Goal: Task Accomplishment & Management: Manage account settings

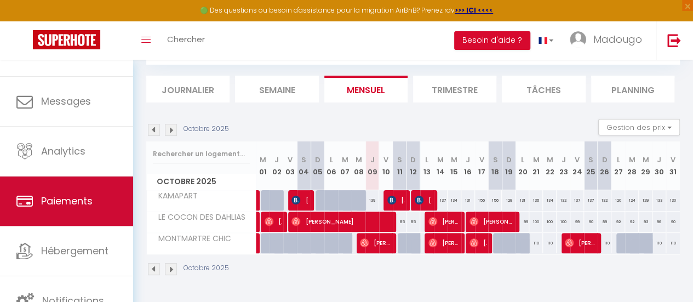
scroll to position [82, 0]
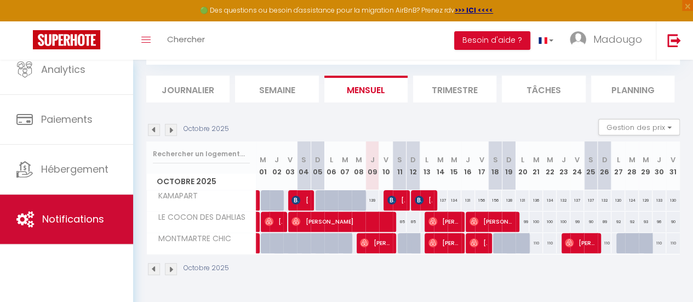
click at [81, 223] on span "Notifications" at bounding box center [73, 219] width 62 height 14
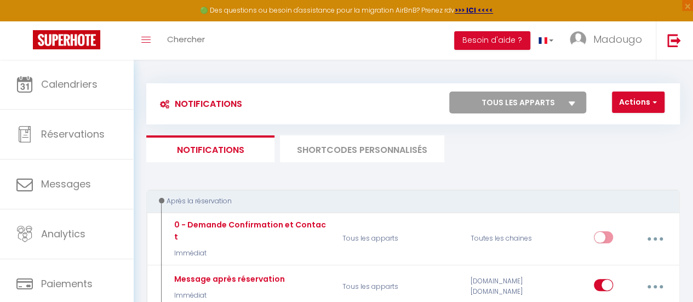
click at [576, 101] on select "Tous les apparts KAMAPART LE COCON DES DAHLIAS MONTMARTRE CHIC" at bounding box center [517, 102] width 137 height 22
click at [552, 104] on select "Tous les apparts KAMAPART LE COCON DES DAHLIAS MONTMARTRE CHIC" at bounding box center [517, 102] width 137 height 22
select select "52025"
click at [449, 91] on select "Tous les apparts KAMAPART LE COCON DES DAHLIAS MONTMARTRE CHIC" at bounding box center [517, 102] width 137 height 22
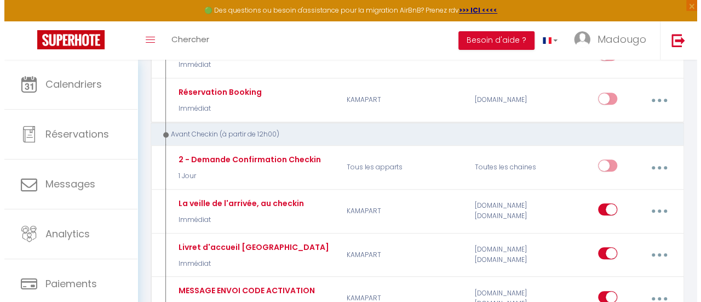
scroll to position [329, 0]
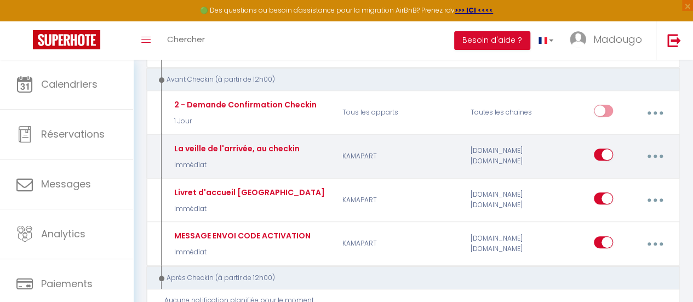
click at [657, 151] on button "button" at bounding box center [654, 156] width 29 height 21
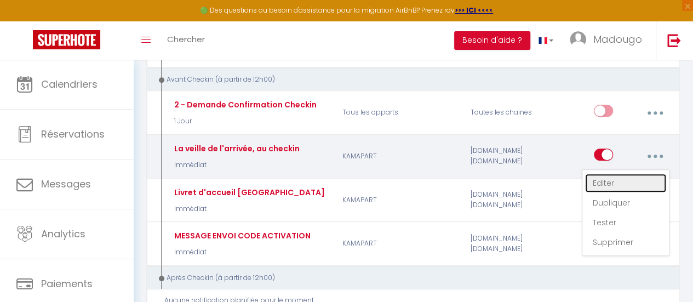
click at [629, 174] on link "Editer" at bounding box center [625, 183] width 81 height 19
type input "La veille de l'arrivée, au checkin"
select select "Immédiat"
select select
checkbox input "true"
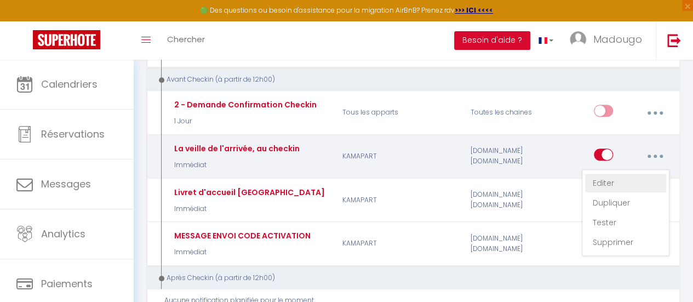
checkbox input "false"
radio input "true"
type input "[CHECKIN_FORM_URL]"
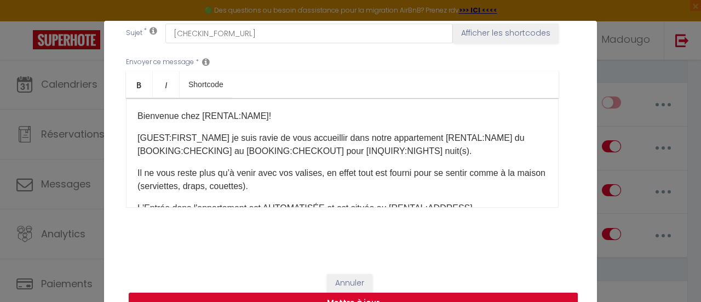
scroll to position [55, 0]
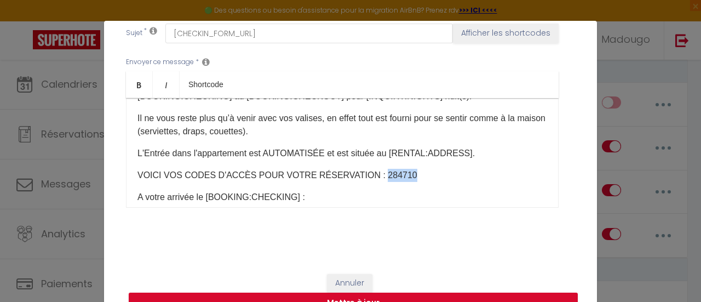
drag, startPoint x: 376, startPoint y: 174, endPoint x: 351, endPoint y: 175, distance: 24.6
click at [351, 175] on p "VOICI VOS CODES D'ACCÈS POUR VOTRE RÉSERVATION : 284710" at bounding box center [342, 175] width 410 height 13
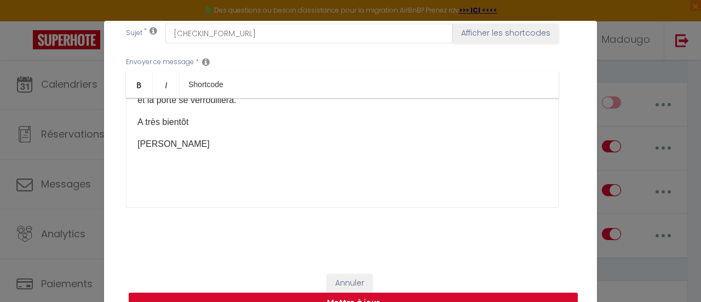
scroll to position [42, 0]
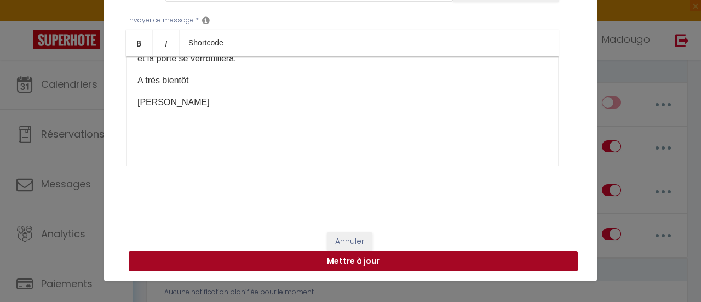
click at [393, 259] on button "Mettre à jour" at bounding box center [353, 261] width 449 height 21
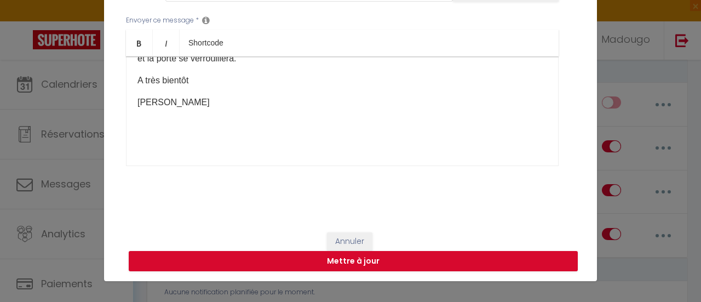
checkbox input "true"
checkbox input "false"
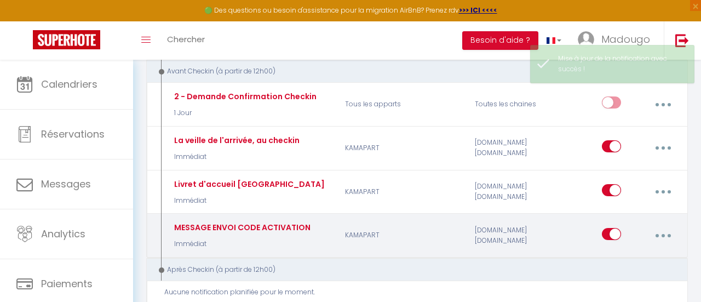
scroll to position [0, 0]
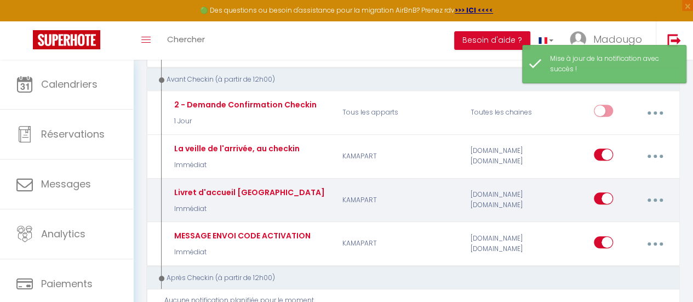
click at [656, 189] on button "button" at bounding box center [654, 199] width 29 height 21
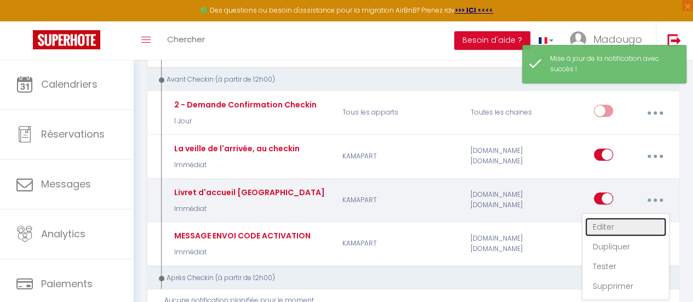
click at [631, 217] on link "Editer" at bounding box center [625, 226] width 81 height 19
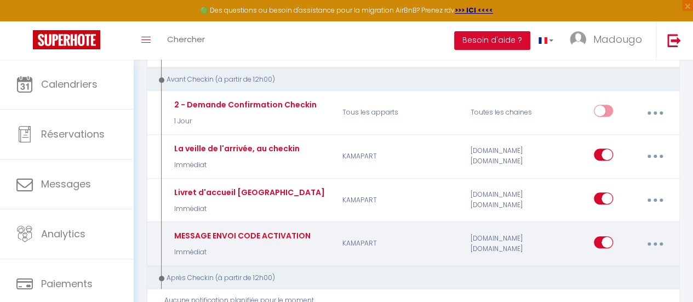
click at [654, 242] on icon "button" at bounding box center [654, 243] width 3 height 3
click at [615, 261] on link "Editer" at bounding box center [625, 270] width 81 height 19
type input "MESSAGE ENVOI CODE ACTIVATION"
checkbox input "true"
checkbox input "false"
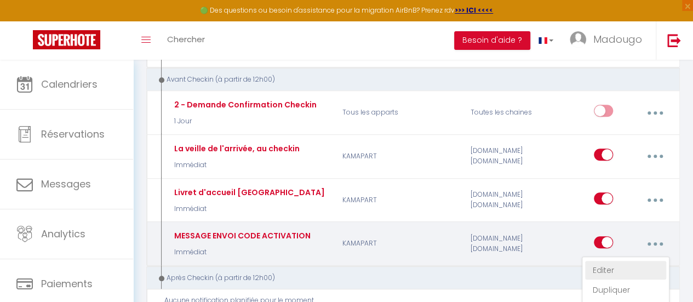
checkbox input "false"
type input "ACTIVATION DOOR CODE"
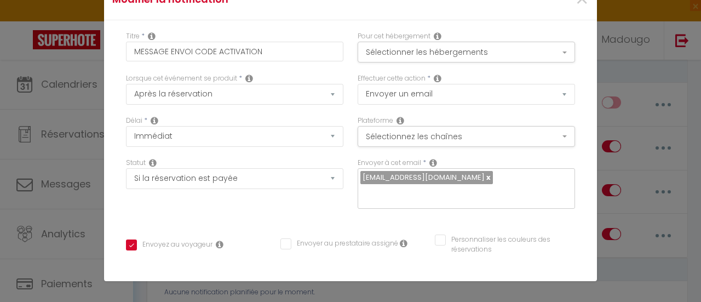
drag, startPoint x: 242, startPoint y: 158, endPoint x: 217, endPoint y: 156, distance: 24.7
drag, startPoint x: 248, startPoint y: 136, endPoint x: 209, endPoint y: 139, distance: 39.5
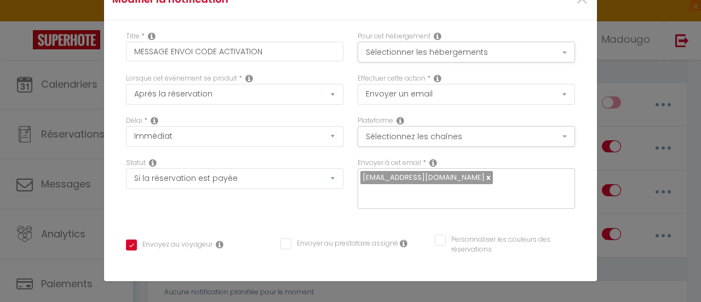
scroll to position [209, 0]
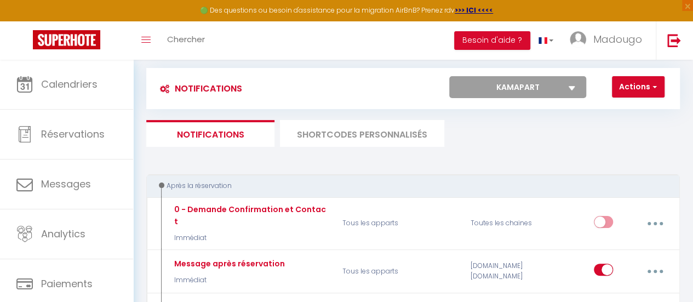
scroll to position [0, 0]
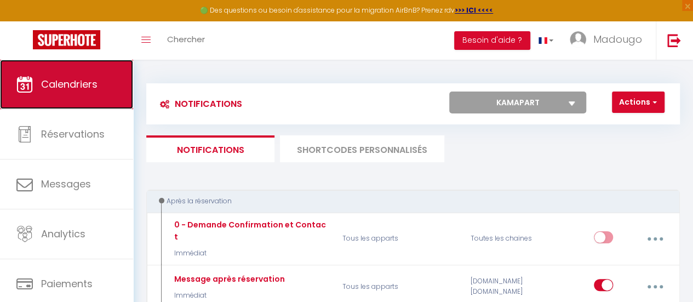
click at [66, 86] on span "Calendriers" at bounding box center [69, 84] width 56 height 14
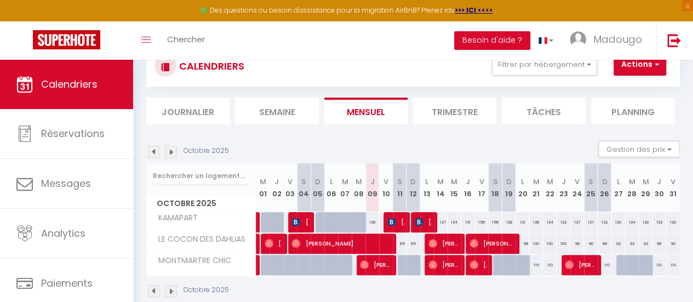
scroll to position [55, 0]
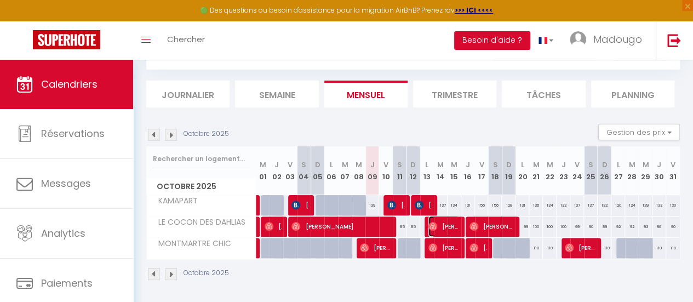
click at [434, 228] on span "[PERSON_NAME]" at bounding box center [443, 226] width 31 height 21
select select "OK"
select select "0"
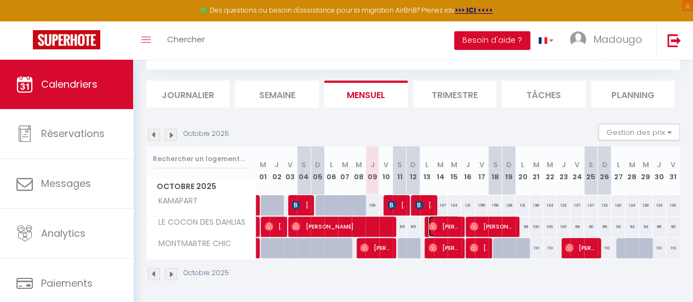
select select "1"
select select
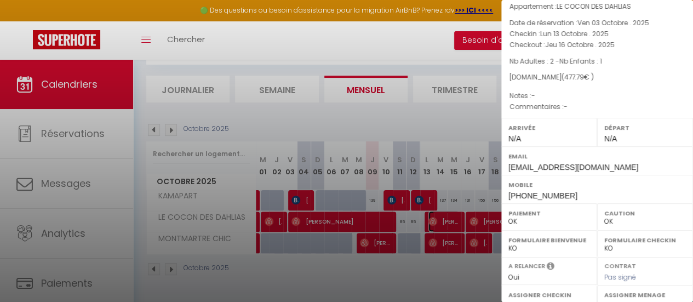
scroll to position [0, 0]
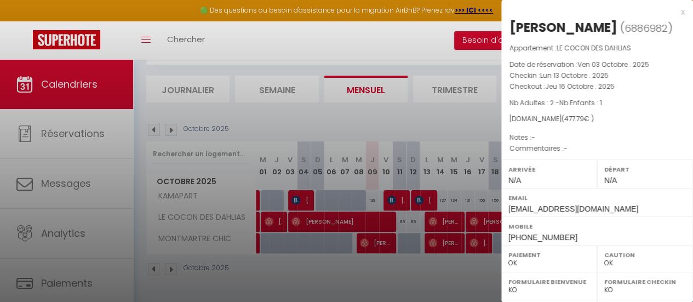
click at [465, 262] on div at bounding box center [346, 151] width 693 height 302
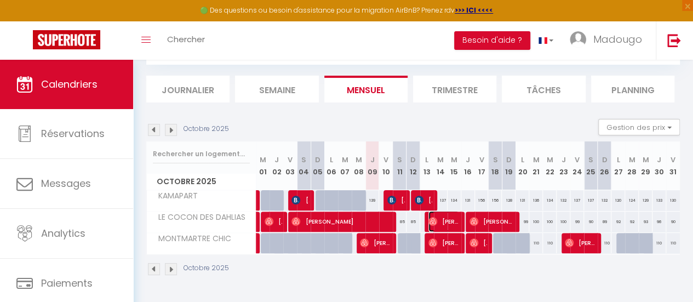
click at [453, 220] on span "[PERSON_NAME]" at bounding box center [443, 221] width 31 height 21
